Goal: Transaction & Acquisition: Purchase product/service

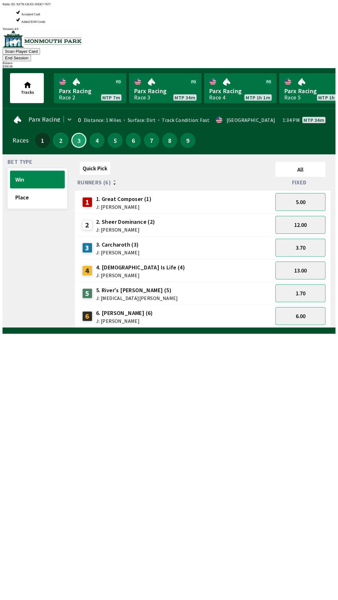
click at [55, 133] on button "2" at bounding box center [60, 140] width 15 height 15
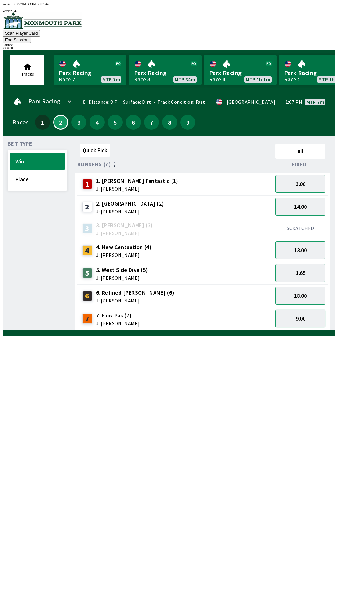
click at [310, 310] on button "9.00" at bounding box center [300, 319] width 50 height 18
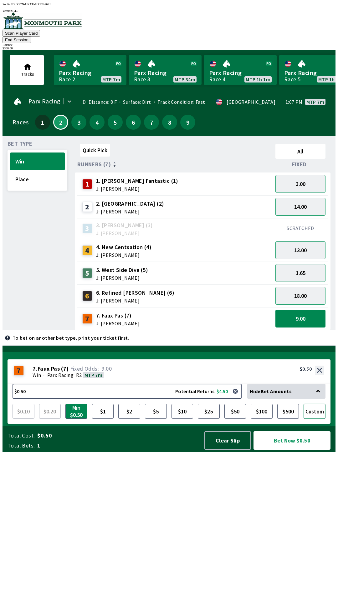
click at [320, 419] on button "Custom" at bounding box center [314, 411] width 22 height 15
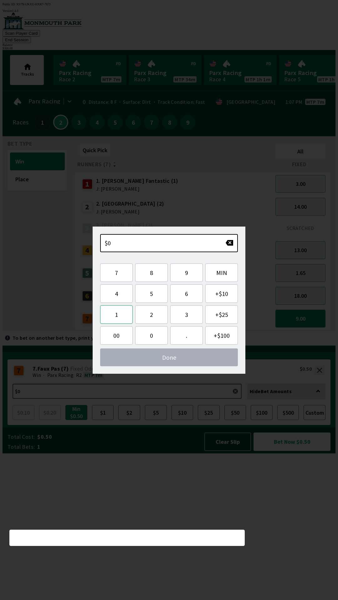
click at [122, 314] on button "1" at bounding box center [116, 314] width 33 height 18
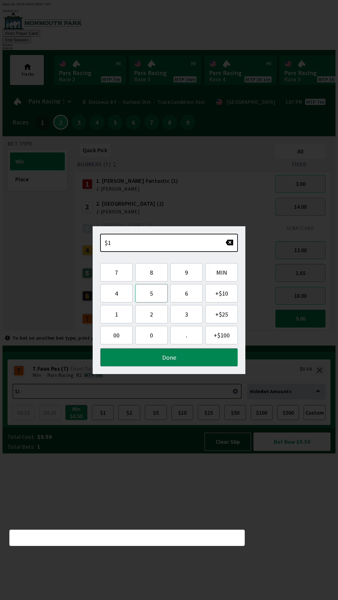
click at [153, 295] on button "5" at bounding box center [151, 293] width 33 height 18
click at [151, 331] on button "0" at bounding box center [151, 335] width 33 height 18
click at [182, 337] on button "." at bounding box center [186, 335] width 33 height 18
click at [164, 359] on button "Done" at bounding box center [169, 357] width 138 height 18
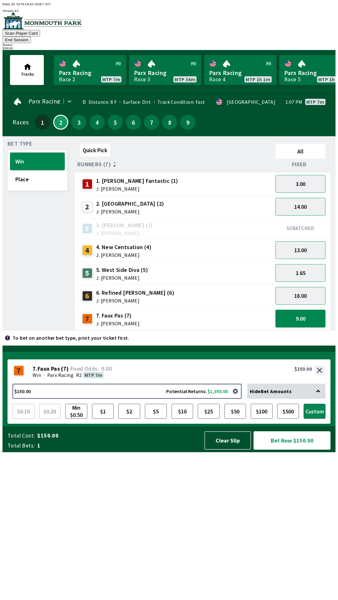
click at [296, 450] on button "Bet Now $150.00" at bounding box center [291, 440] width 77 height 18
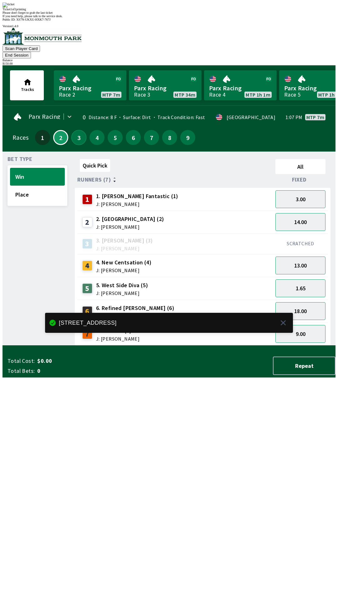
click at [79, 130] on button "3" at bounding box center [78, 137] width 15 height 15
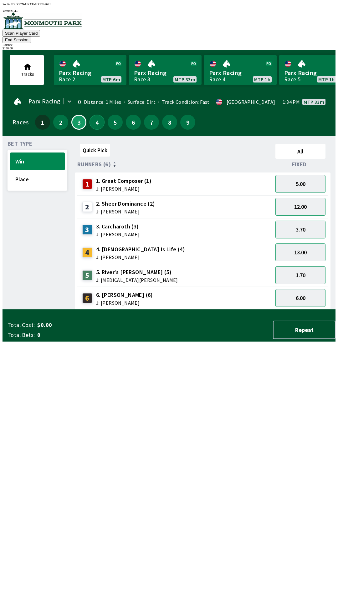
click at [97, 115] on button "4" at bounding box center [96, 122] width 15 height 15
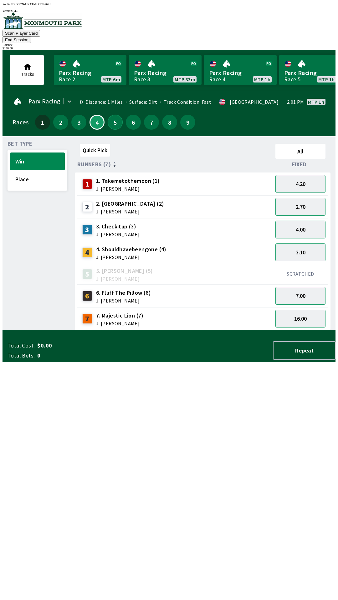
click at [112, 115] on button "5" at bounding box center [115, 122] width 15 height 15
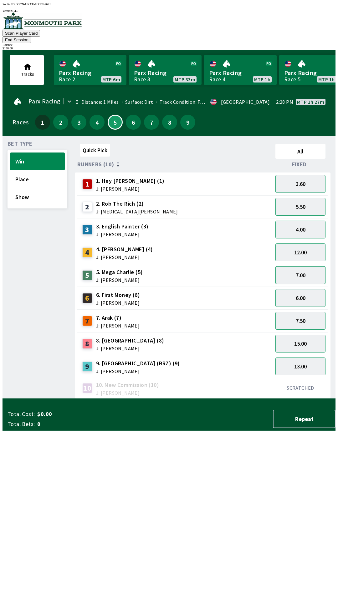
click at [304, 267] on button "7.00" at bounding box center [300, 275] width 50 height 18
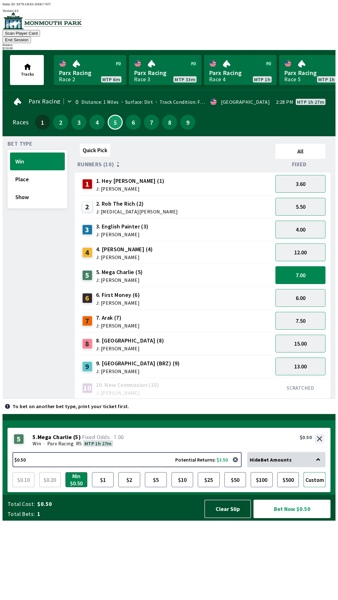
click at [318, 487] on button "Custom" at bounding box center [314, 479] width 22 height 15
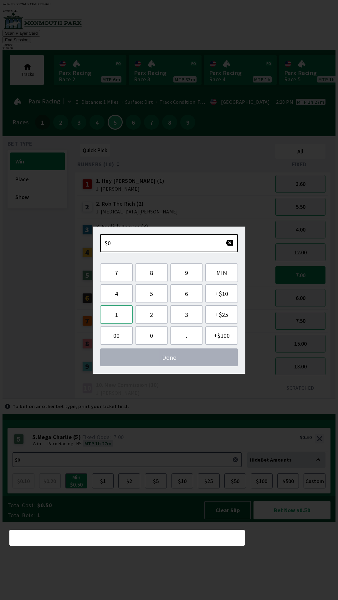
click at [120, 319] on button "1" at bounding box center [116, 314] width 33 height 18
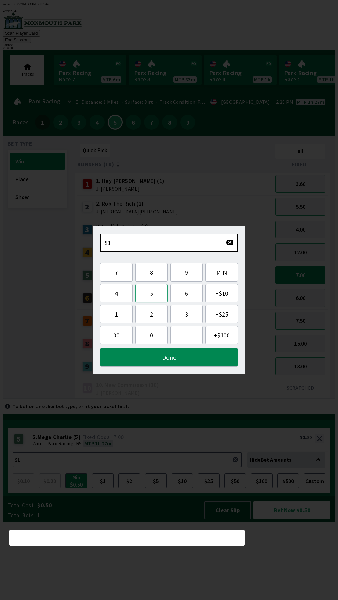
click at [148, 297] on button "5" at bounding box center [151, 293] width 33 height 18
click at [154, 336] on button "0" at bounding box center [151, 335] width 33 height 18
click at [183, 340] on button "." at bounding box center [186, 335] width 33 height 18
click at [169, 359] on button "Done" at bounding box center [169, 357] width 138 height 18
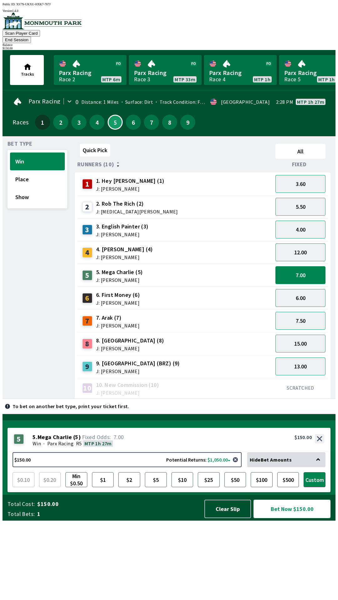
click at [294, 518] on button "Bet Now $150.00" at bounding box center [291, 509] width 77 height 18
